Goal: Use online tool/utility: Utilize a website feature to perform a specific function

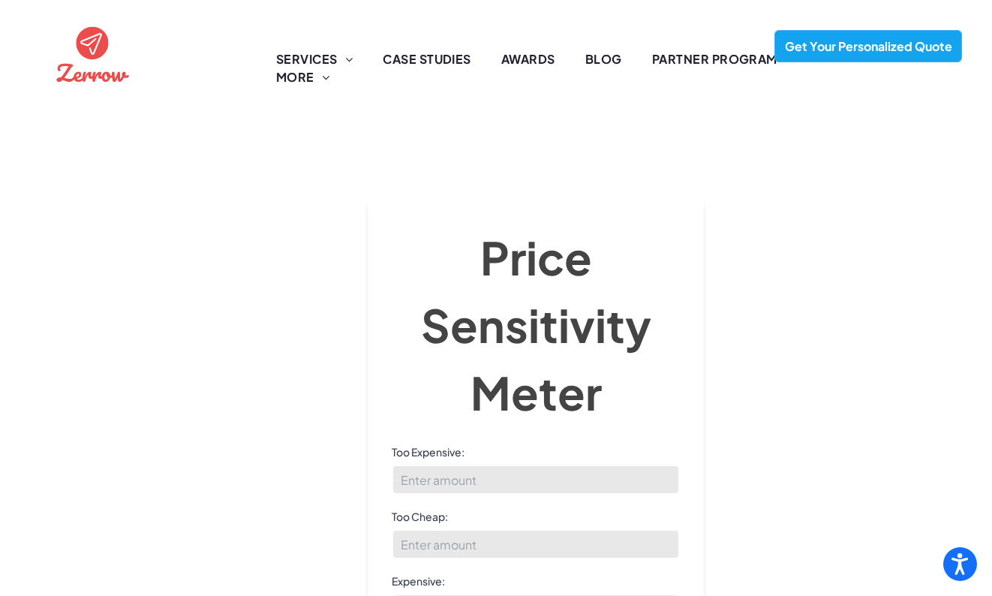
scroll to position [143, 0]
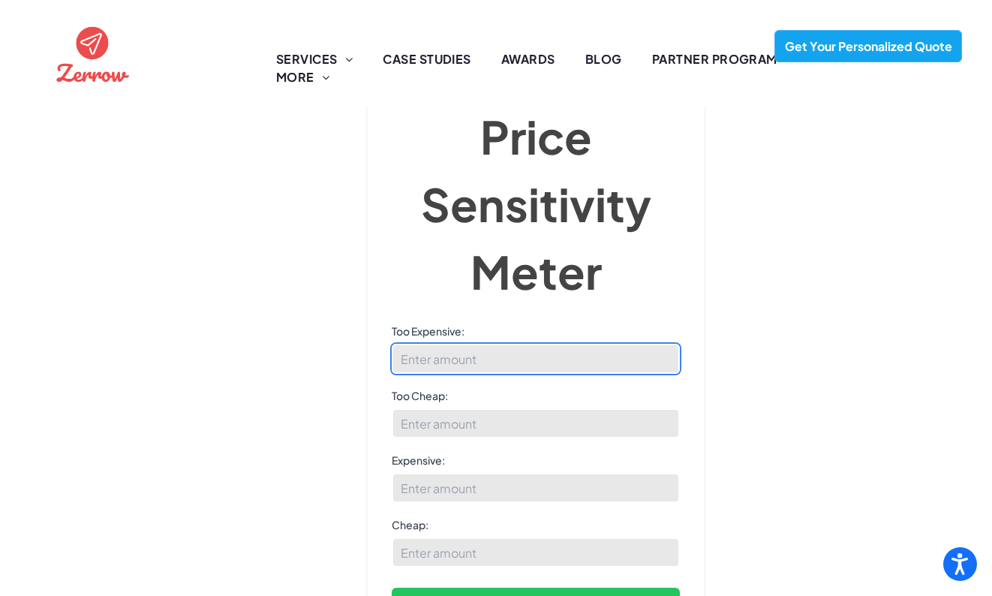
click at [526, 344] on input "Too Expensive:" at bounding box center [536, 359] width 288 height 30
click at [500, 344] on input "7" at bounding box center [536, 359] width 288 height 30
type input "7.5"
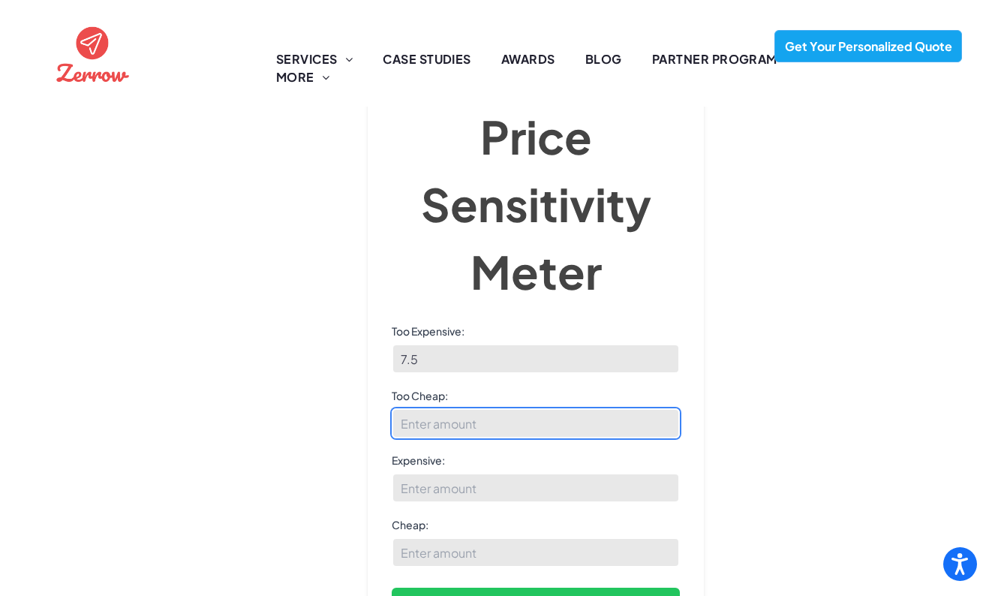
click at [499, 408] on input "Too Cheap:" at bounding box center [536, 423] width 288 height 30
type input "2"
click at [481, 408] on input "2" at bounding box center [536, 423] width 288 height 30
click at [485, 408] on input "1.5" at bounding box center [536, 423] width 288 height 30
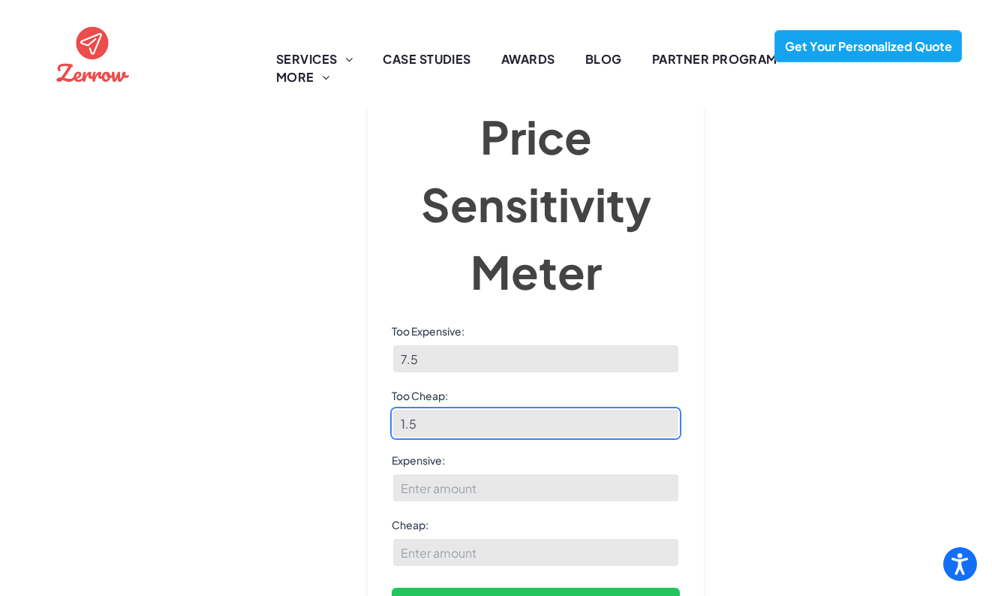
click at [485, 408] on input "1.5" at bounding box center [536, 423] width 288 height 30
drag, startPoint x: 470, startPoint y: 398, endPoint x: 387, endPoint y: 398, distance: 82.5
click at [387, 398] on div "Price Sensitivity Meter Too Expensive: 7.5 Too Cheap: 1.5 Expensive: Cheap: Cal…" at bounding box center [536, 361] width 336 height 565
type input "2"
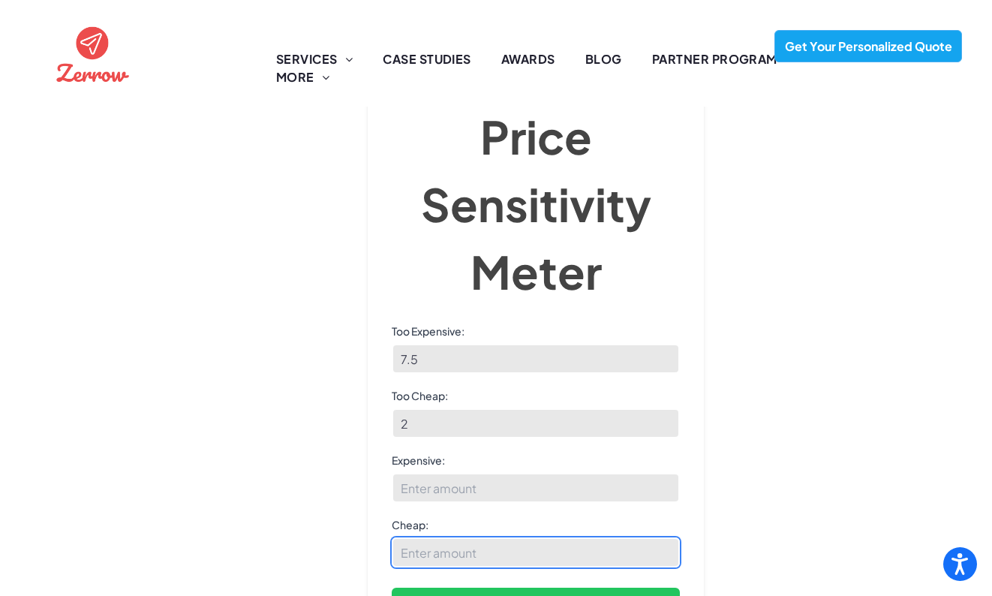
click at [430, 537] on input "Cheap:" at bounding box center [536, 552] width 288 height 30
type input "2.5"
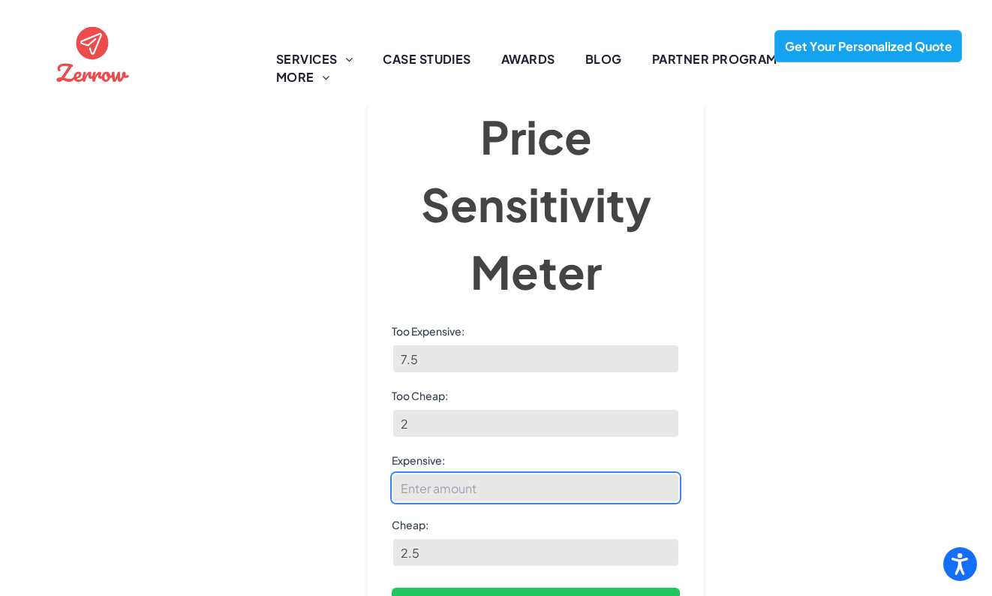
click at [469, 473] on input "Expensive:" at bounding box center [536, 488] width 288 height 30
click at [449, 473] on input "6" at bounding box center [536, 488] width 288 height 30
drag, startPoint x: 449, startPoint y: 469, endPoint x: 380, endPoint y: 467, distance: 69.1
click at [380, 467] on div "Price Sensitivity Meter Too Expensive: 7.5 Too Cheap: 2 Expensive: 6 Cheap: 2.5…" at bounding box center [536, 361] width 336 height 565
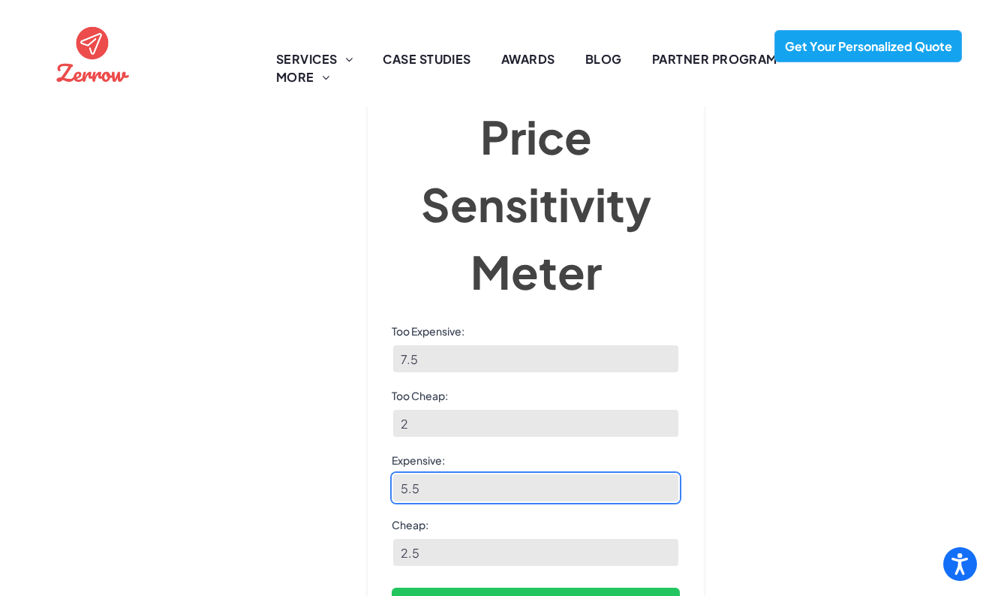
type input "5.5"
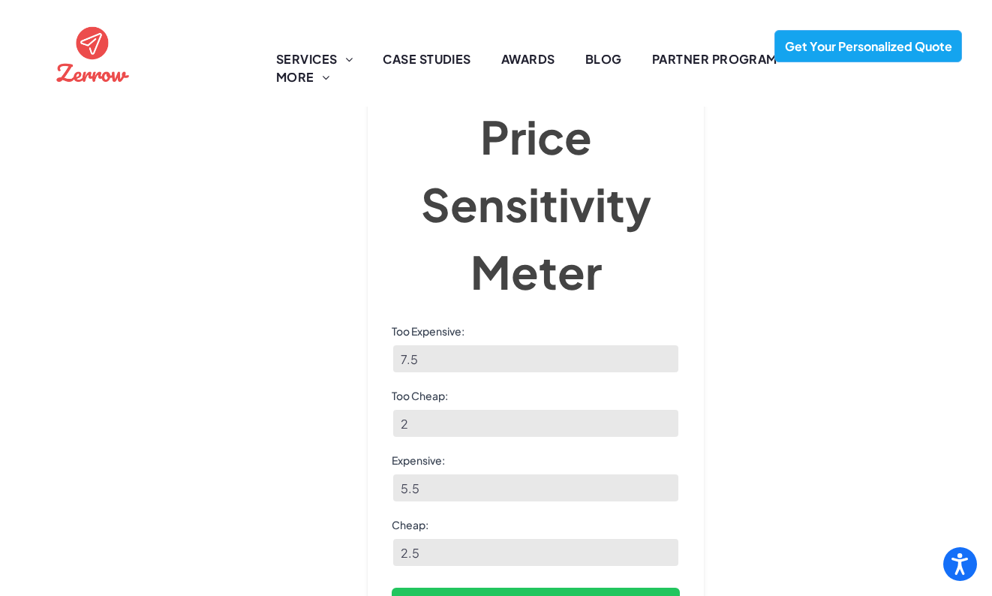
click at [819, 426] on div "Van Westendorp Price Sensitivity Meter Price Sensitivity Meter Too Expensive: 7…" at bounding box center [496, 258] width 932 height 509
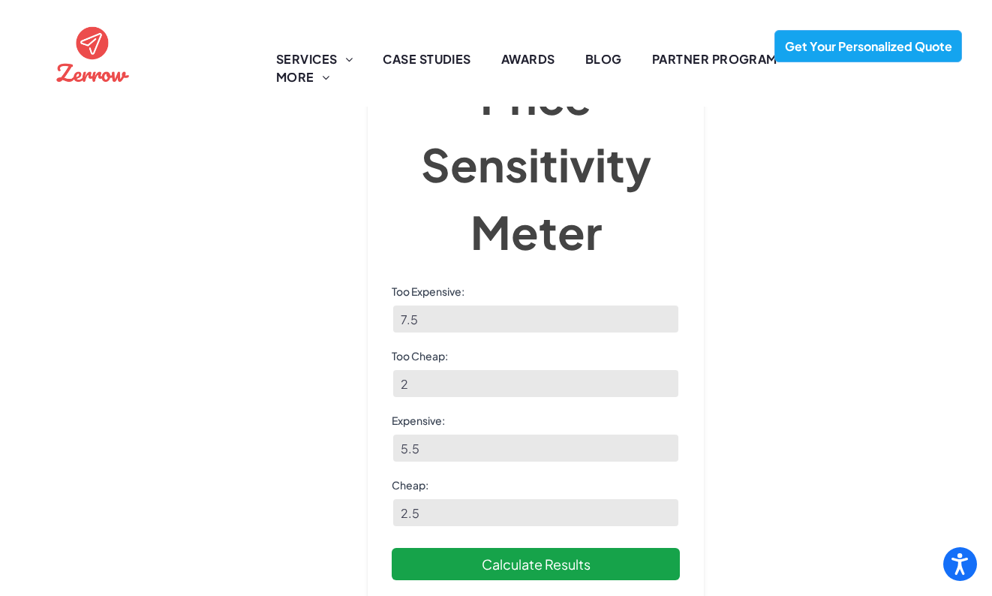
click at [630, 548] on button "Calculate Results" at bounding box center [536, 564] width 288 height 32
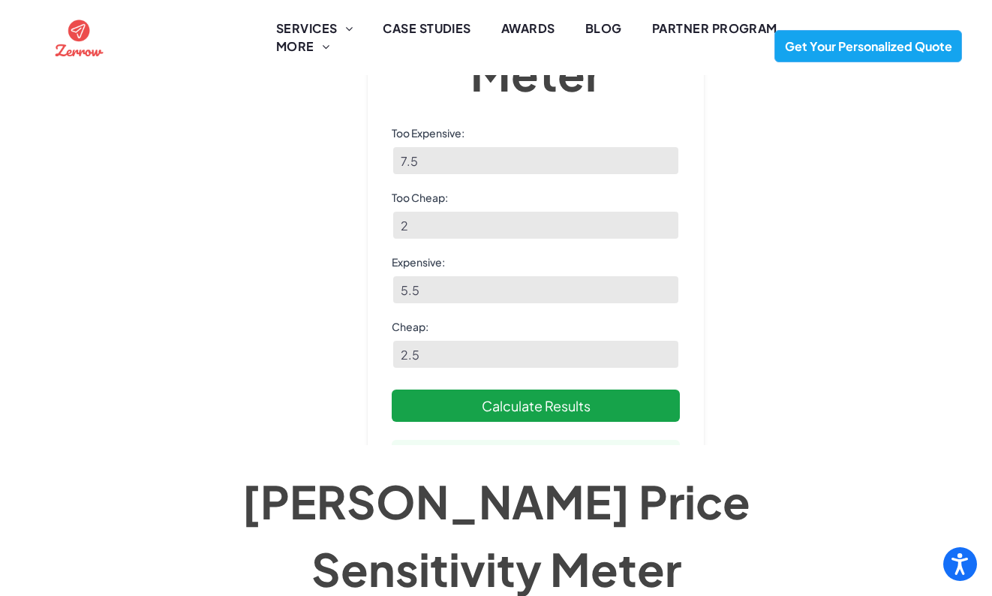
scroll to position [317, 0]
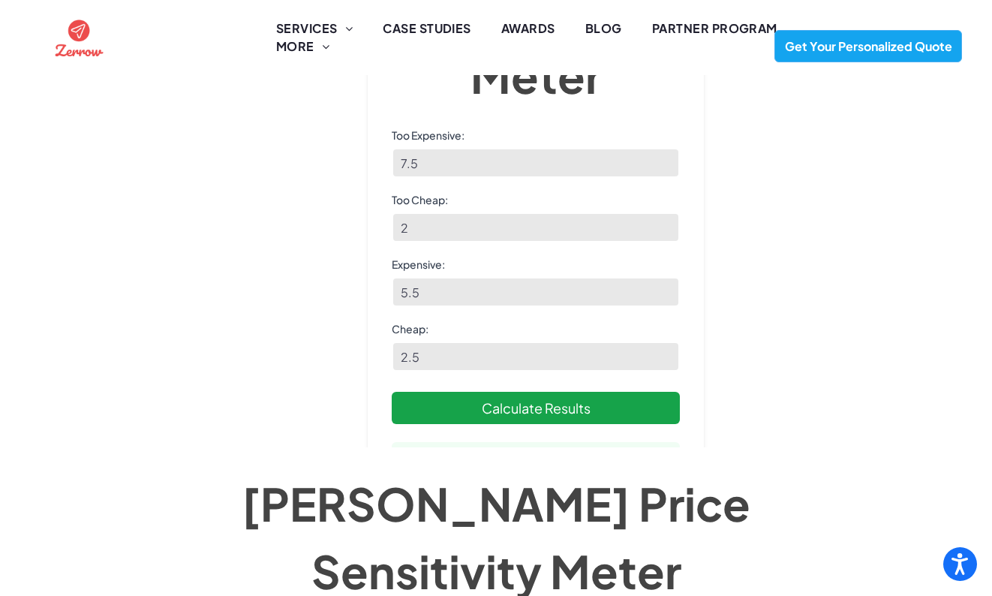
click at [582, 413] on button "Calculate Results" at bounding box center [536, 408] width 288 height 32
click at [583, 413] on button "Calculate Results" at bounding box center [536, 408] width 288 height 32
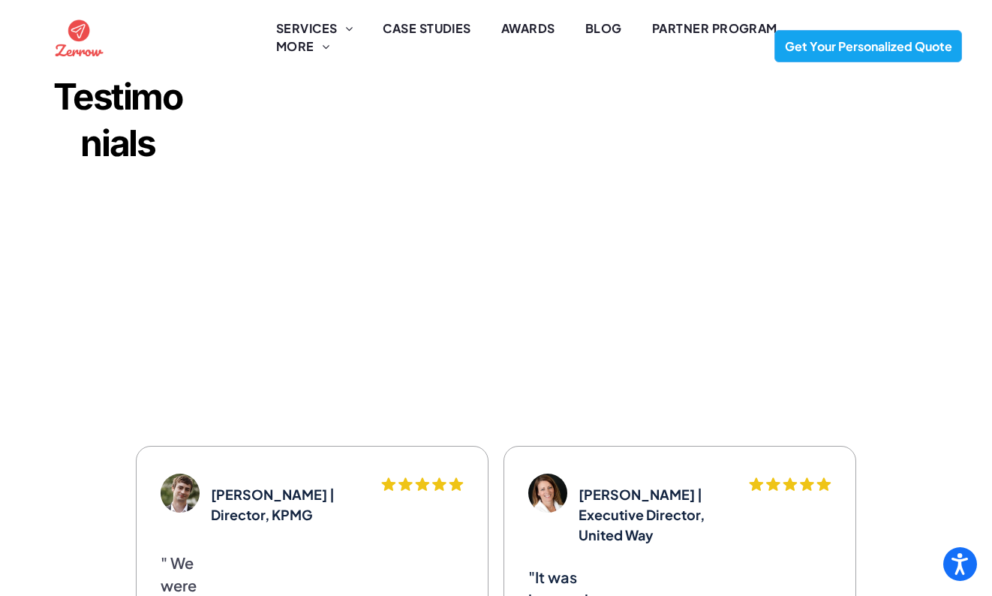
scroll to position [1261, 0]
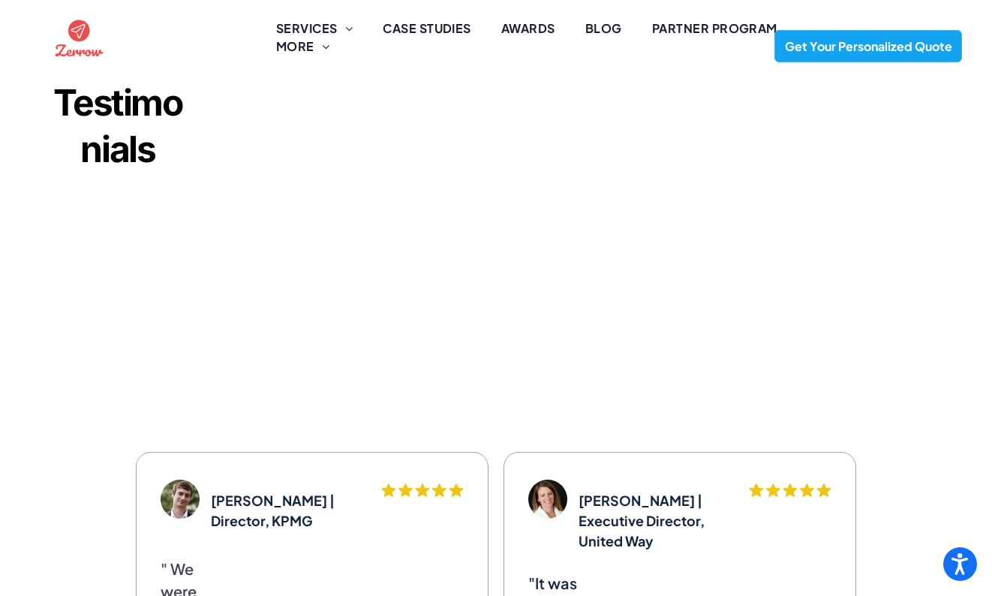
click at [910, 488] on div "Jarrod | Director, KPMG A row of black stars on a white background. .cls-1-1670…" at bounding box center [496, 558] width 992 height 229
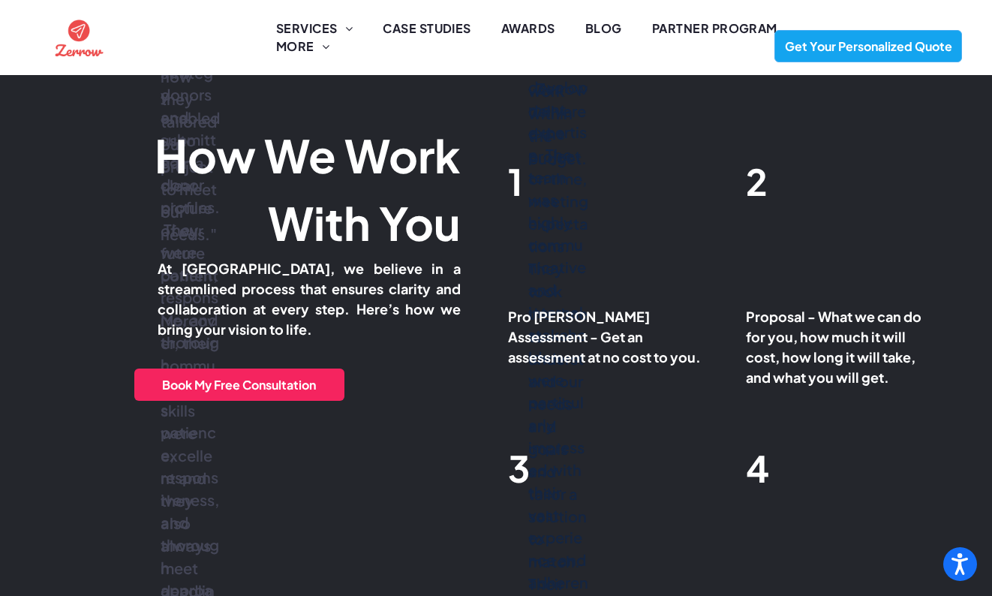
scroll to position [143, 0]
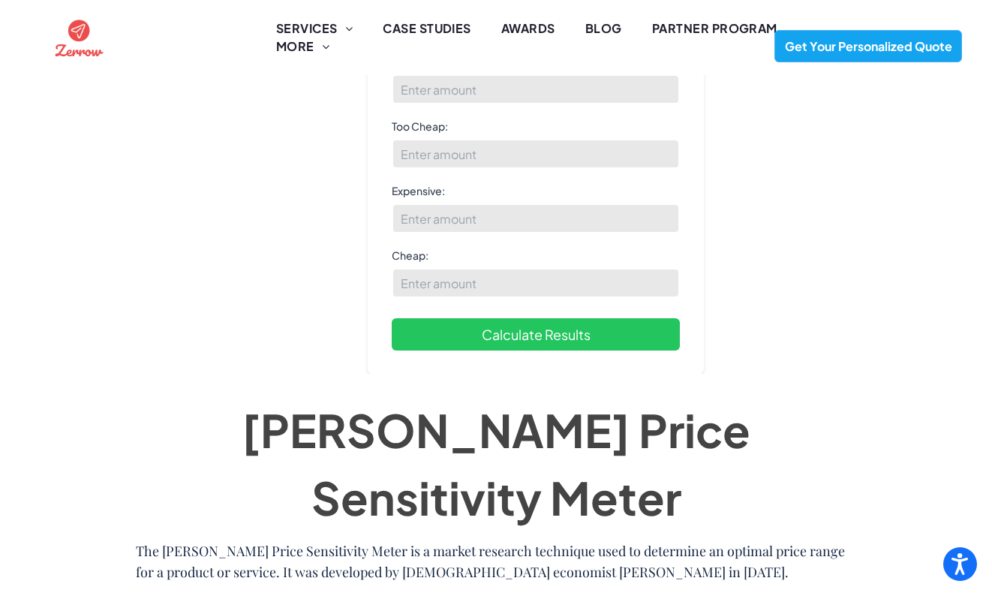
scroll to position [251, 0]
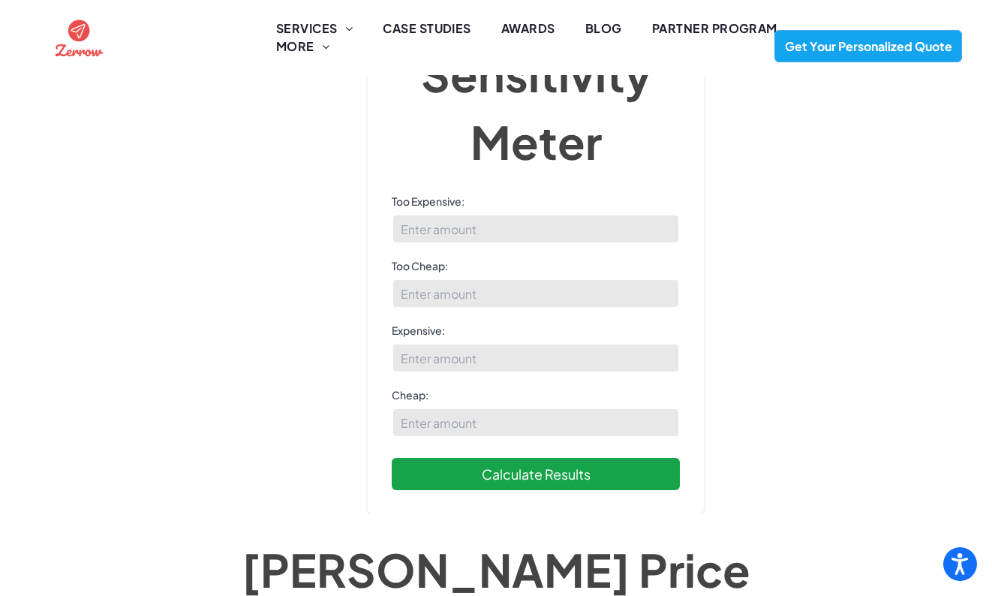
click at [613, 485] on button "Calculate Results" at bounding box center [536, 474] width 288 height 32
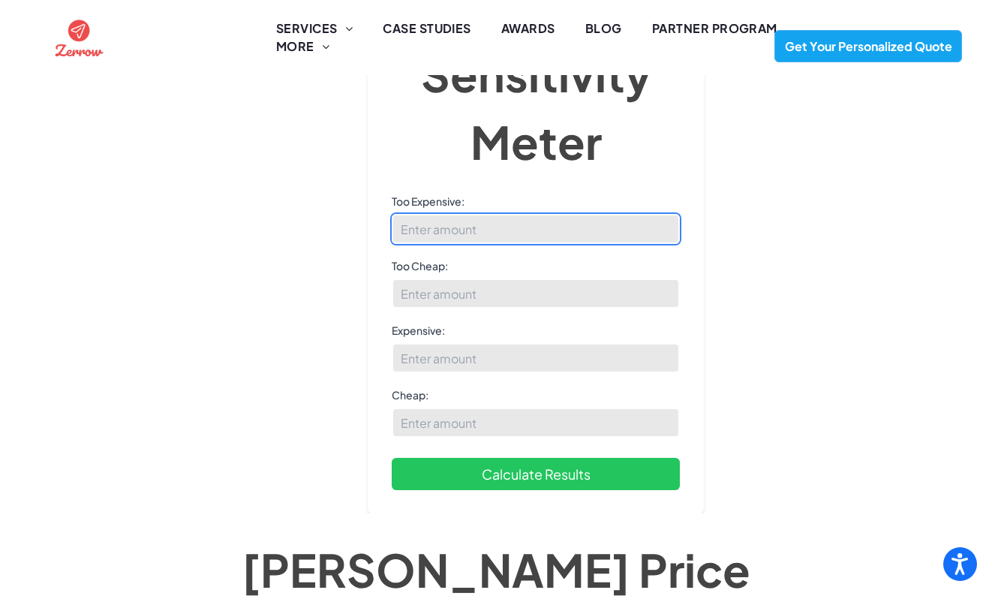
click at [500, 233] on input "Too Expensive:" at bounding box center [536, 229] width 288 height 30
type input "1"
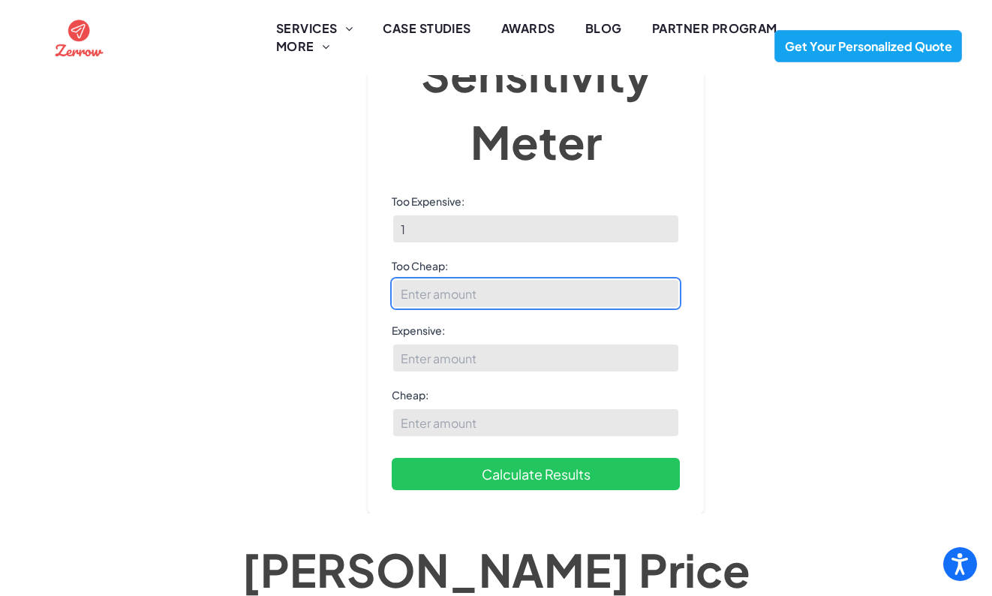
click at [470, 289] on input "Too Cheap:" at bounding box center [536, 293] width 288 height 30
type input "1"
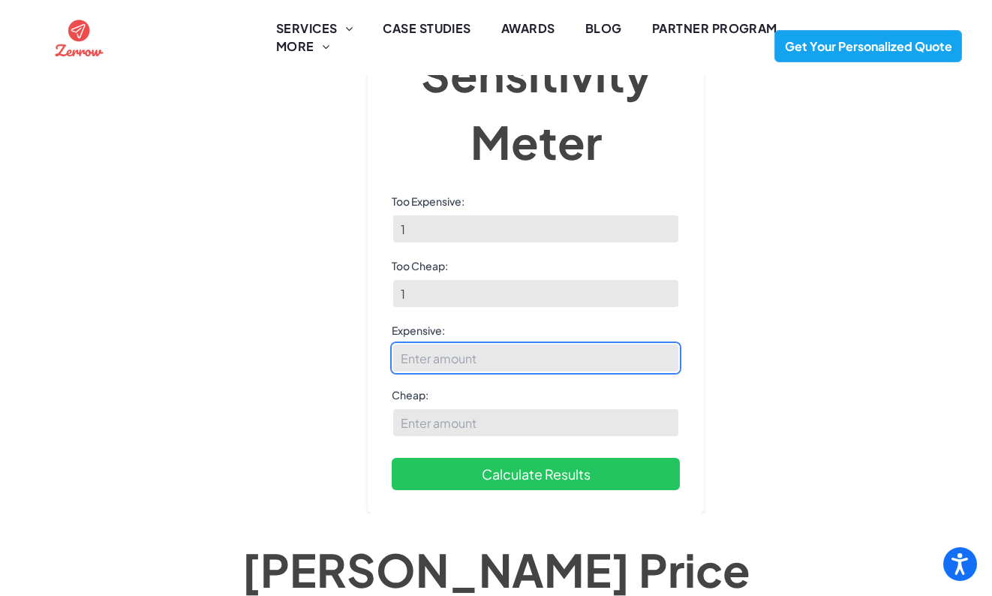
click at [460, 360] on input "Expensive:" at bounding box center [536, 358] width 288 height 30
type input "1"
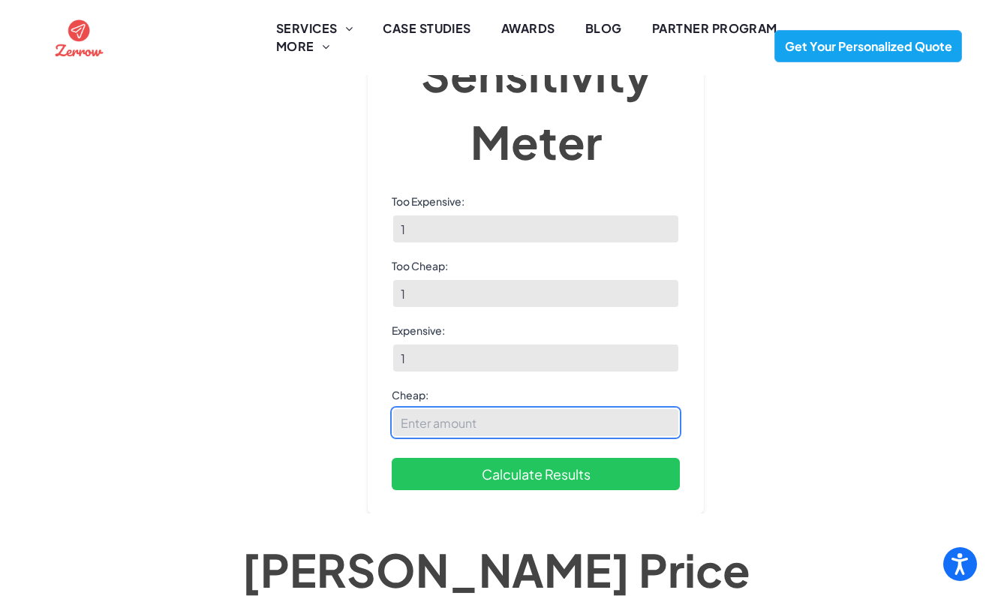
click at [447, 429] on input "Cheap:" at bounding box center [536, 422] width 288 height 30
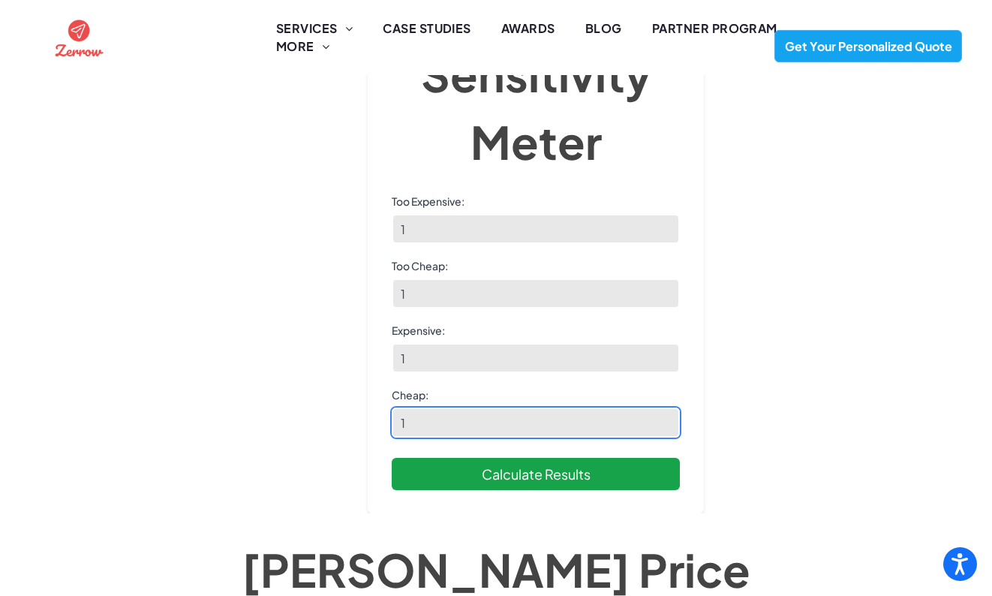
type input "1"
click at [479, 467] on button "Calculate Results" at bounding box center [536, 474] width 288 height 32
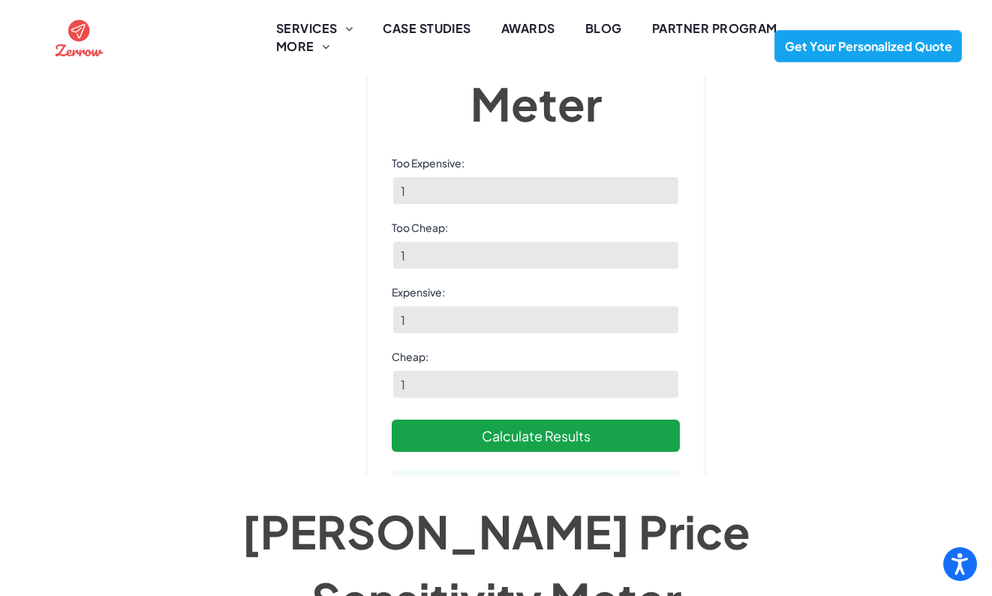
scroll to position [39, 0]
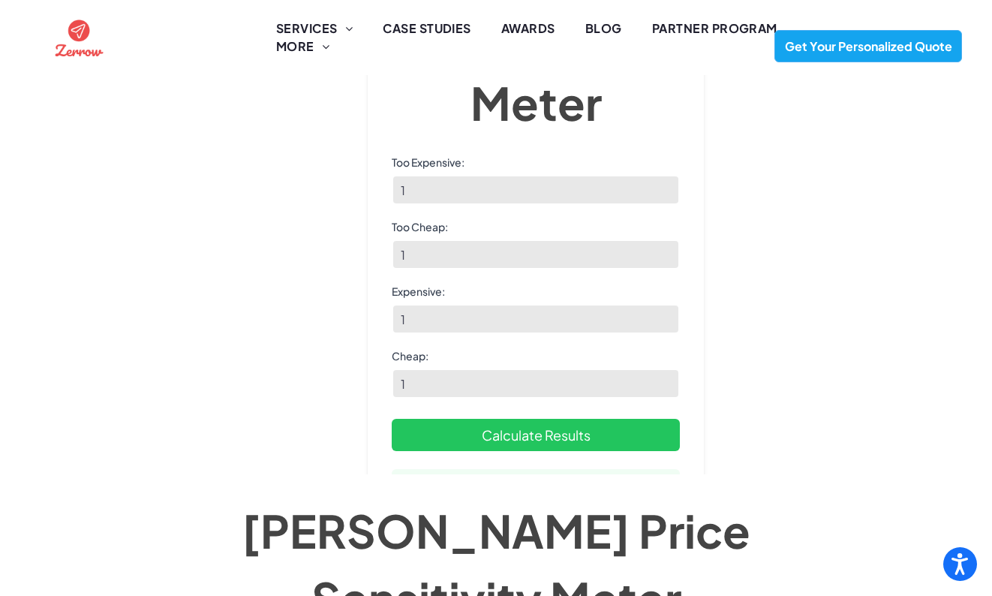
click at [539, 467] on div "Price Sensitivity Meter Too Expensive: 1 Too Cheap: 1 Expensive: 1 Cheap: 1 Cal…" at bounding box center [536, 247] width 336 height 675
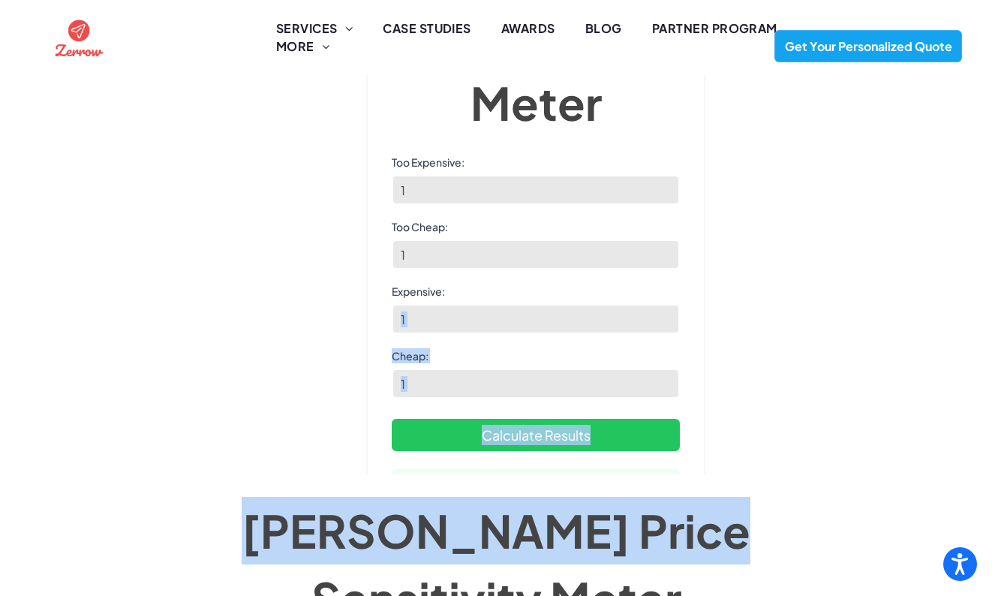
drag, startPoint x: 326, startPoint y: 321, endPoint x: 703, endPoint y: 531, distance: 431.9
click at [703, 531] on div "[PERSON_NAME] Price Sensitivity Meter Price Sensitivity Meter Too Expensive: 1 …" at bounding box center [496, 427] width 992 height 1221
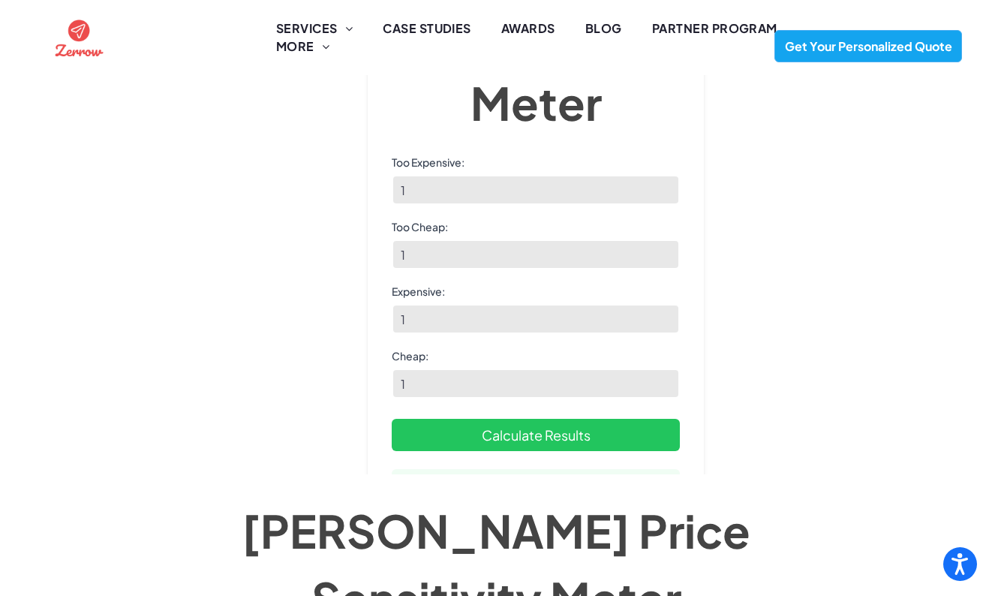
click at [790, 410] on div "[PERSON_NAME] Price Sensitivity Meter Price Sensitivity Meter Too Expensive: 1 …" at bounding box center [496, 141] width 932 height 629
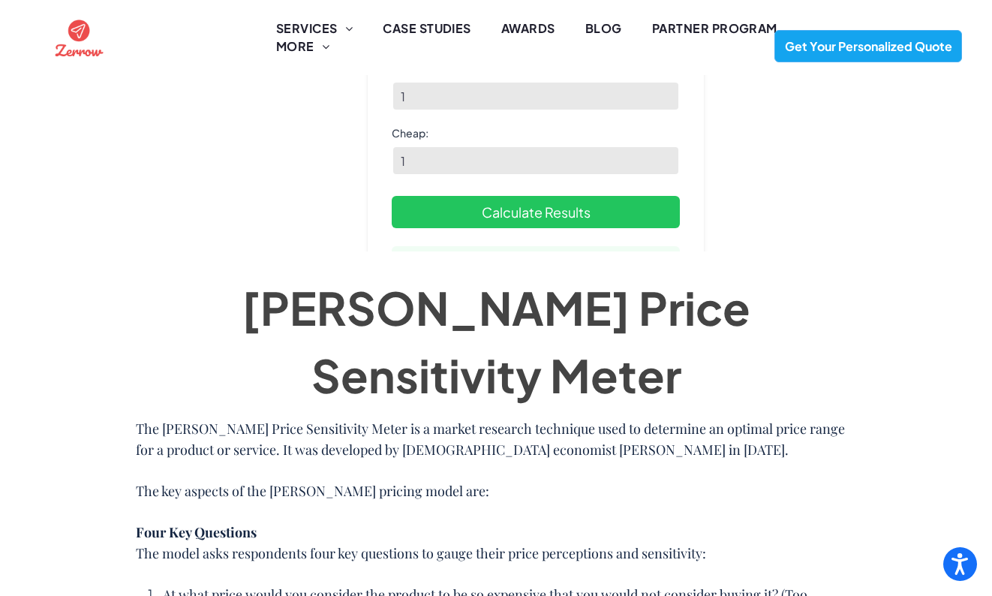
scroll to position [514, 0]
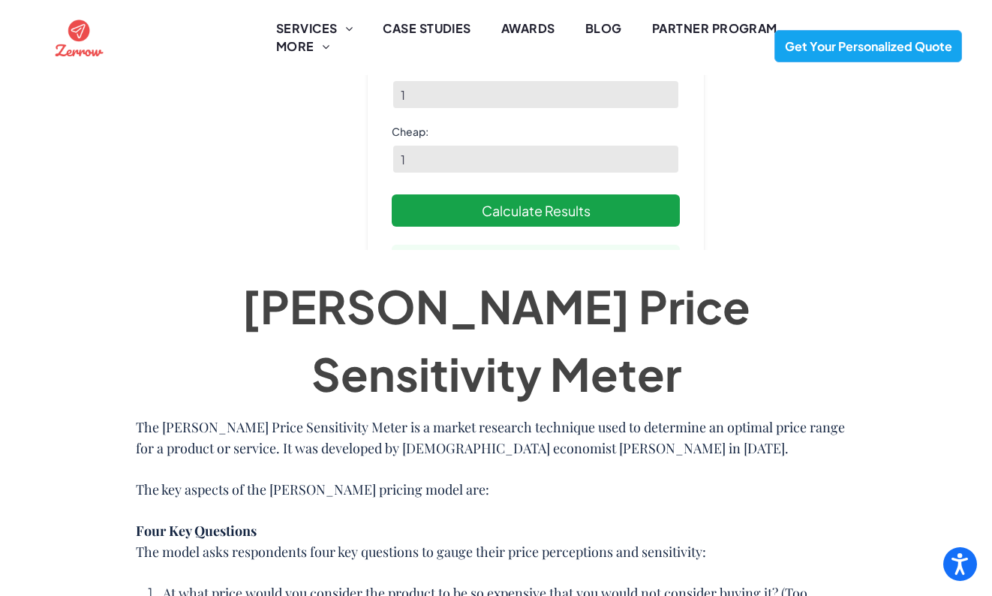
click at [617, 205] on button "Calculate Results" at bounding box center [536, 210] width 288 height 32
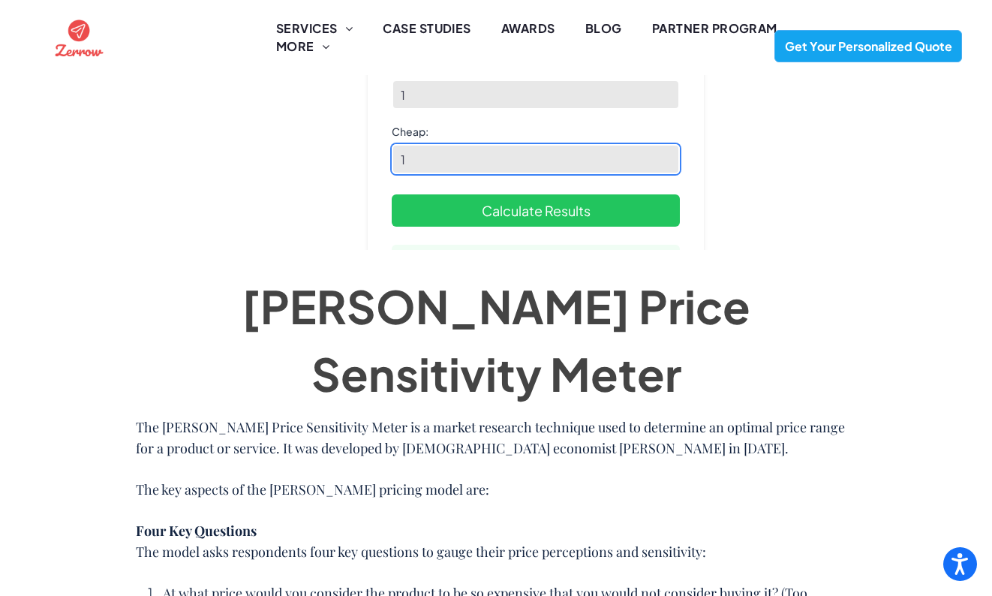
click at [606, 161] on input "1" at bounding box center [536, 159] width 288 height 30
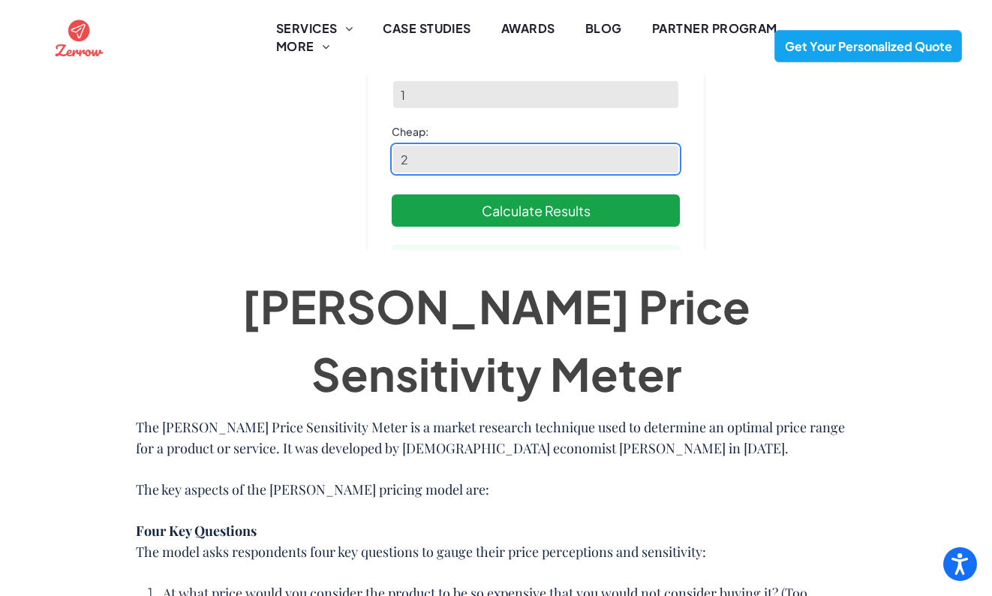
type input "2"
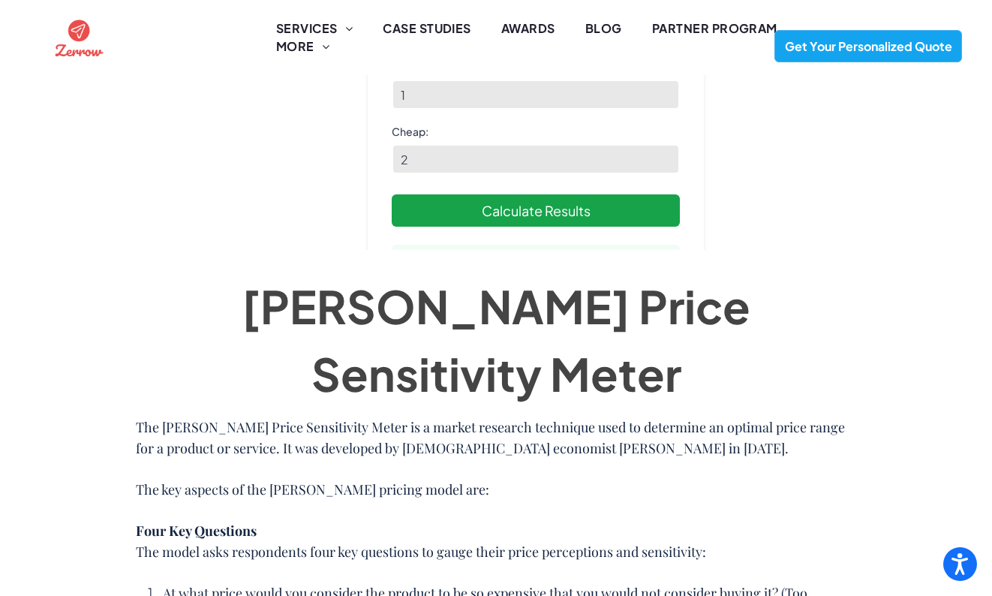
click at [580, 209] on button "Calculate Results" at bounding box center [536, 210] width 288 height 32
